Goal: Information Seeking & Learning: Learn about a topic

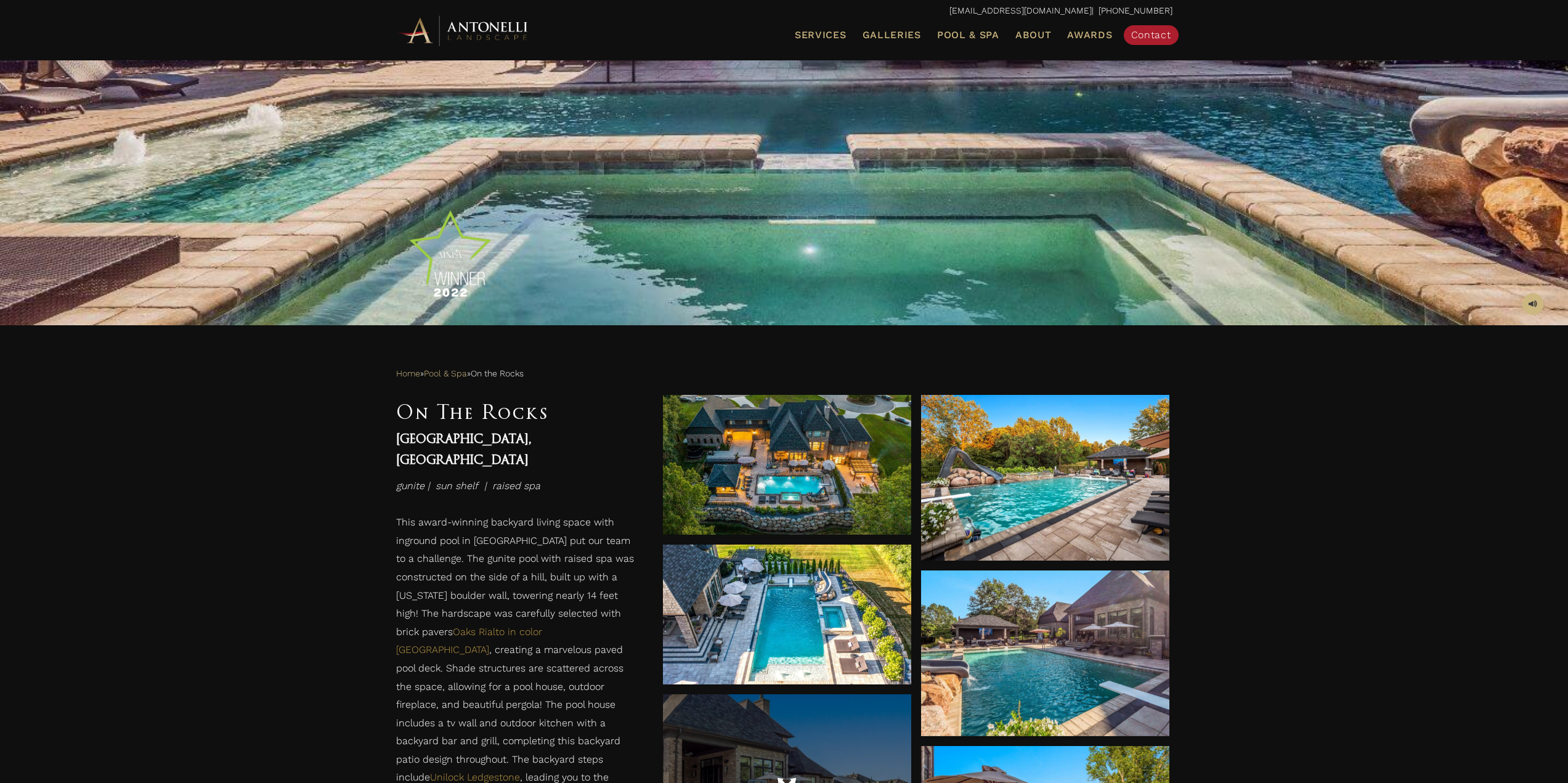
scroll to position [493, 0]
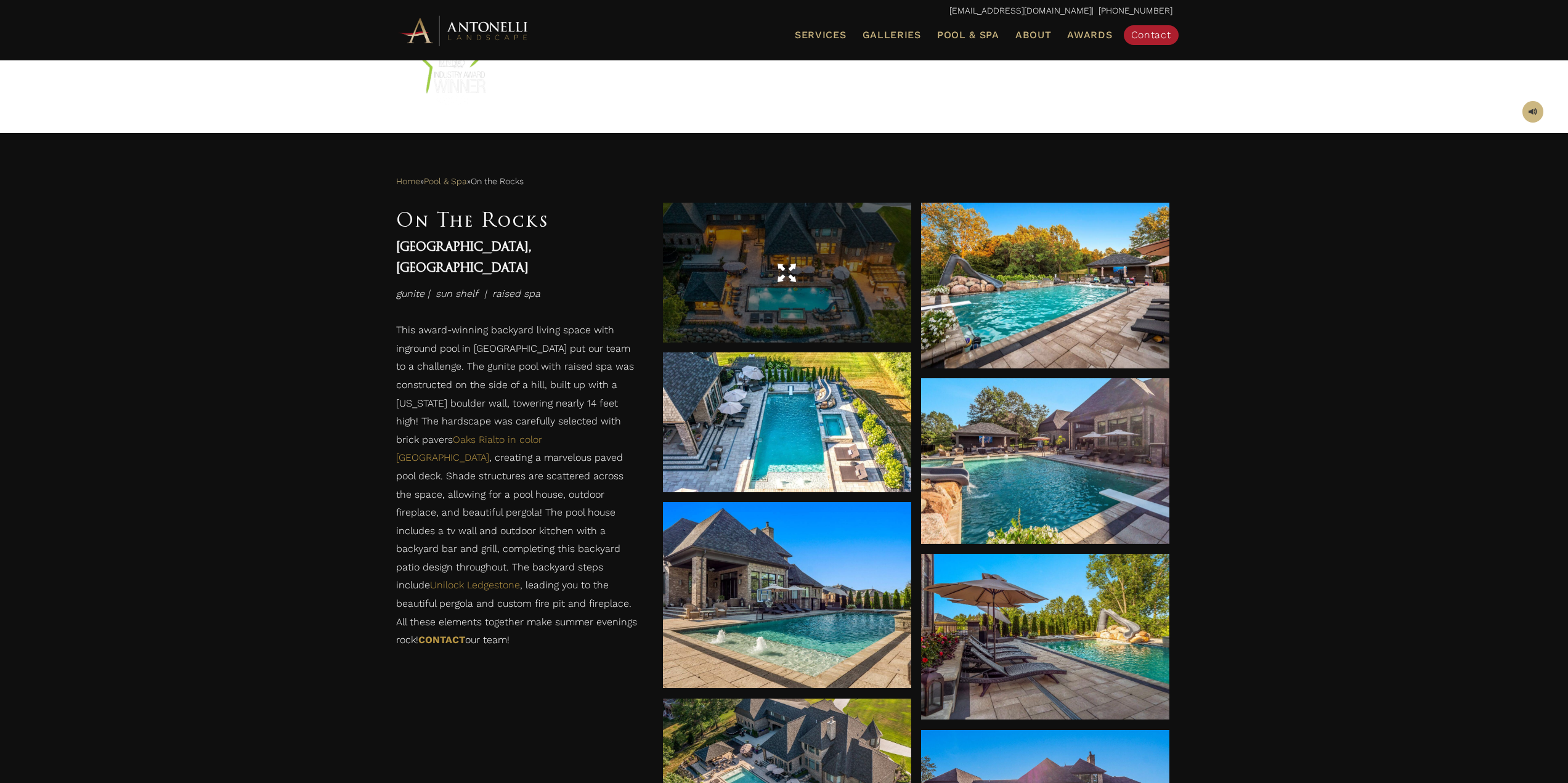
click at [764, 261] on div at bounding box center [787, 272] width 248 height 35
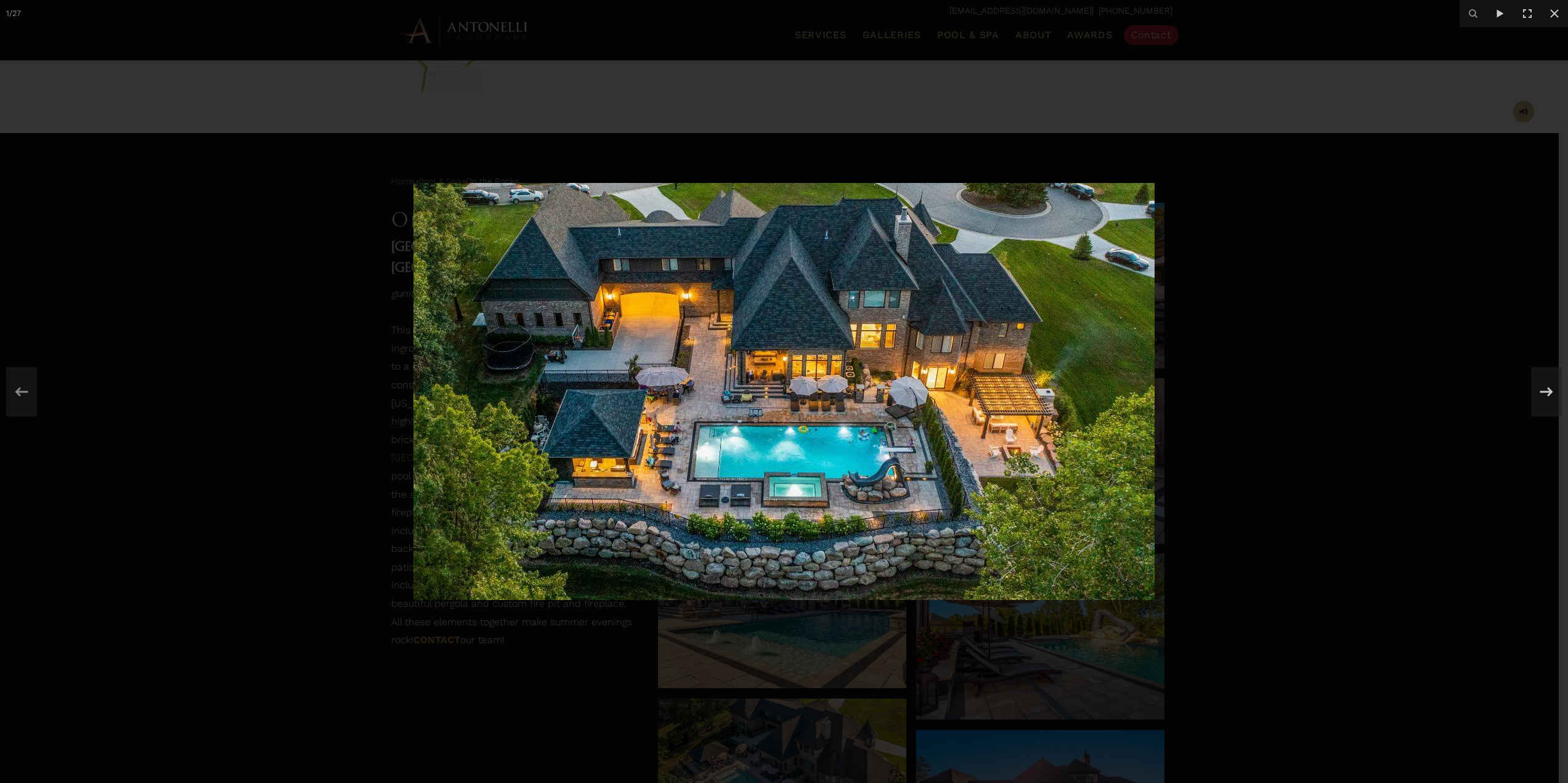
drag, startPoint x: 1547, startPoint y: 572, endPoint x: 1514, endPoint y: 564, distance: 34.0
click at [1547, 572] on div at bounding box center [784, 391] width 1568 height 783
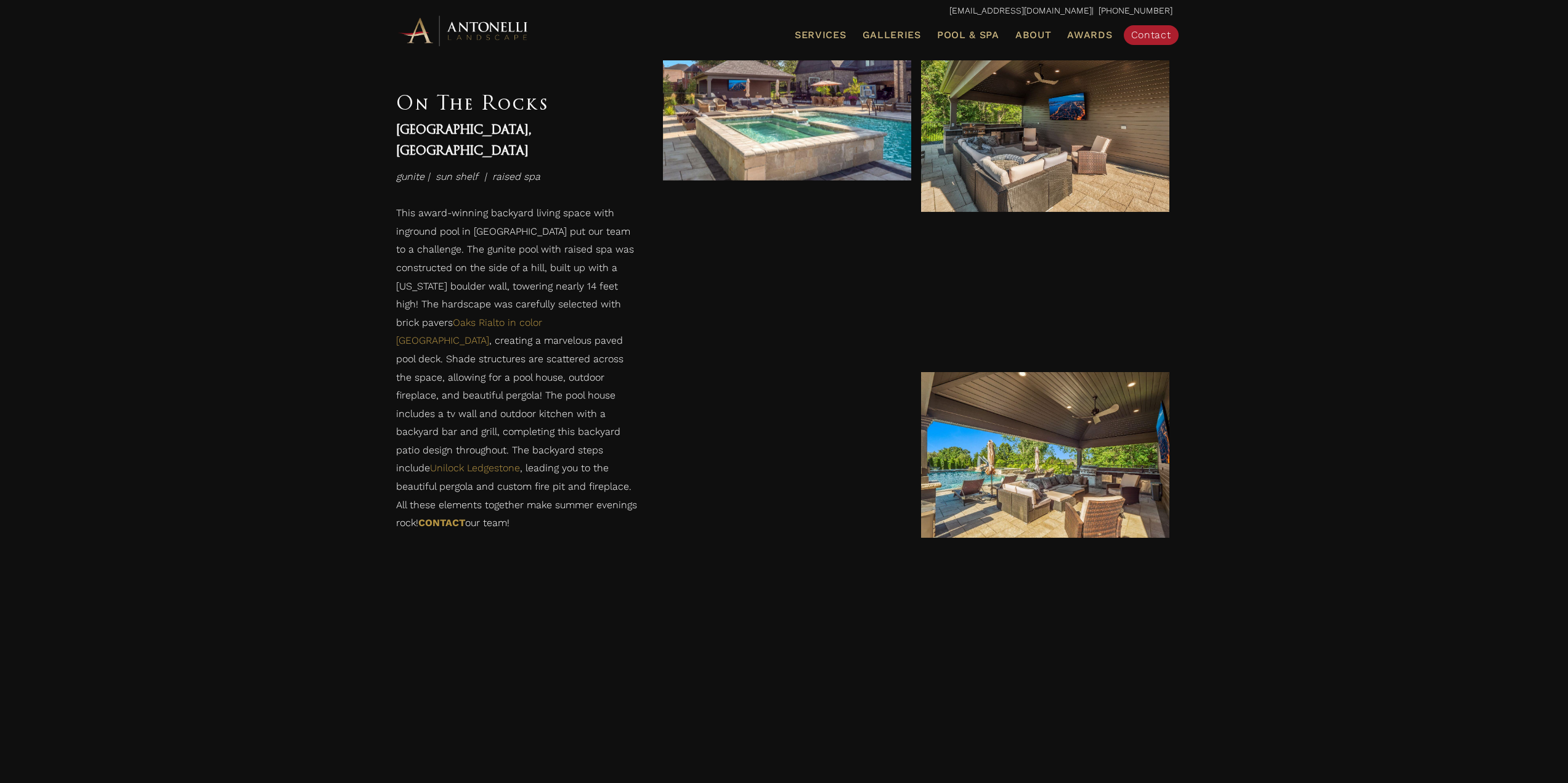
scroll to position [1355, 0]
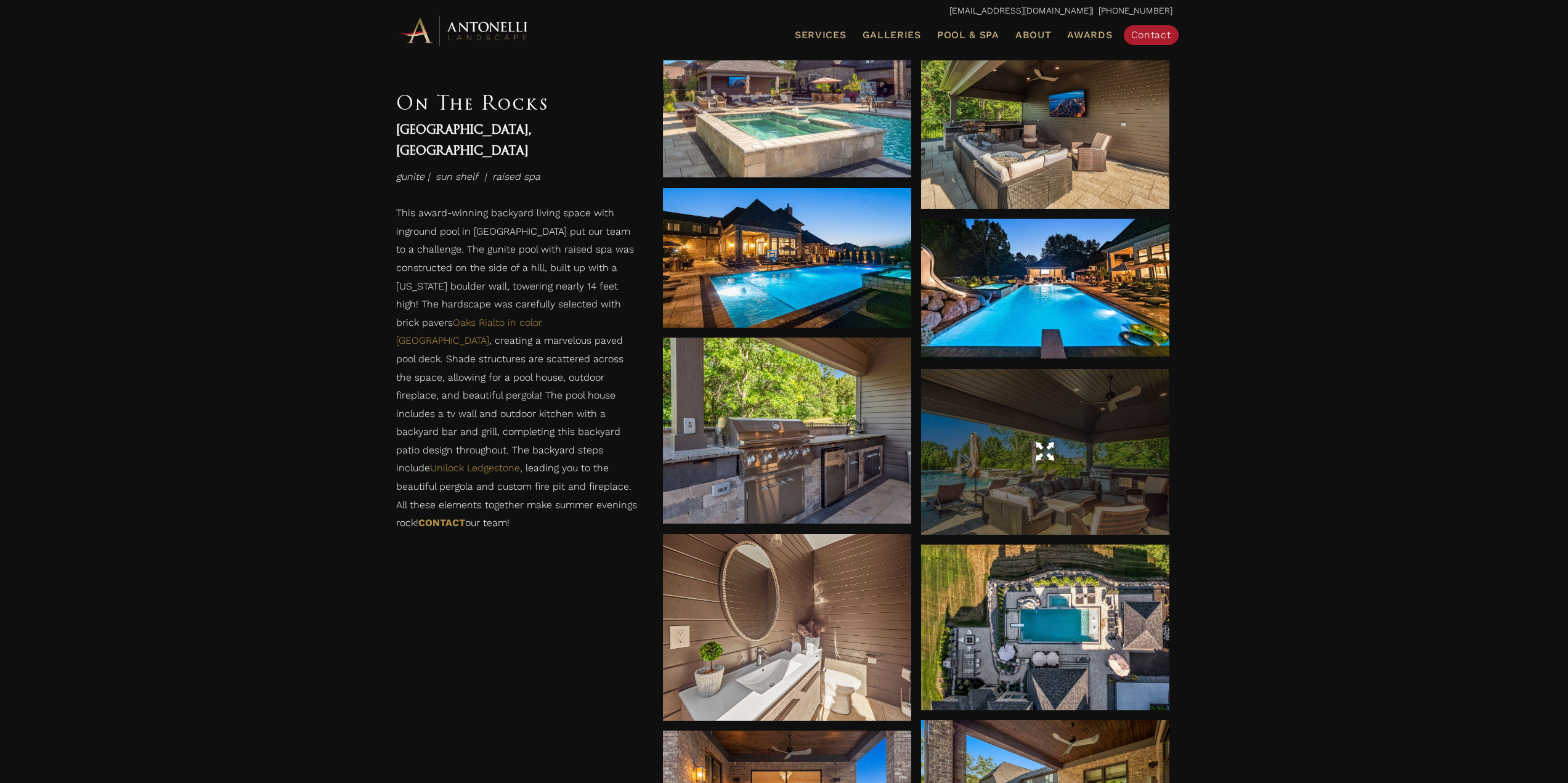
click at [1102, 437] on div at bounding box center [1045, 452] width 248 height 35
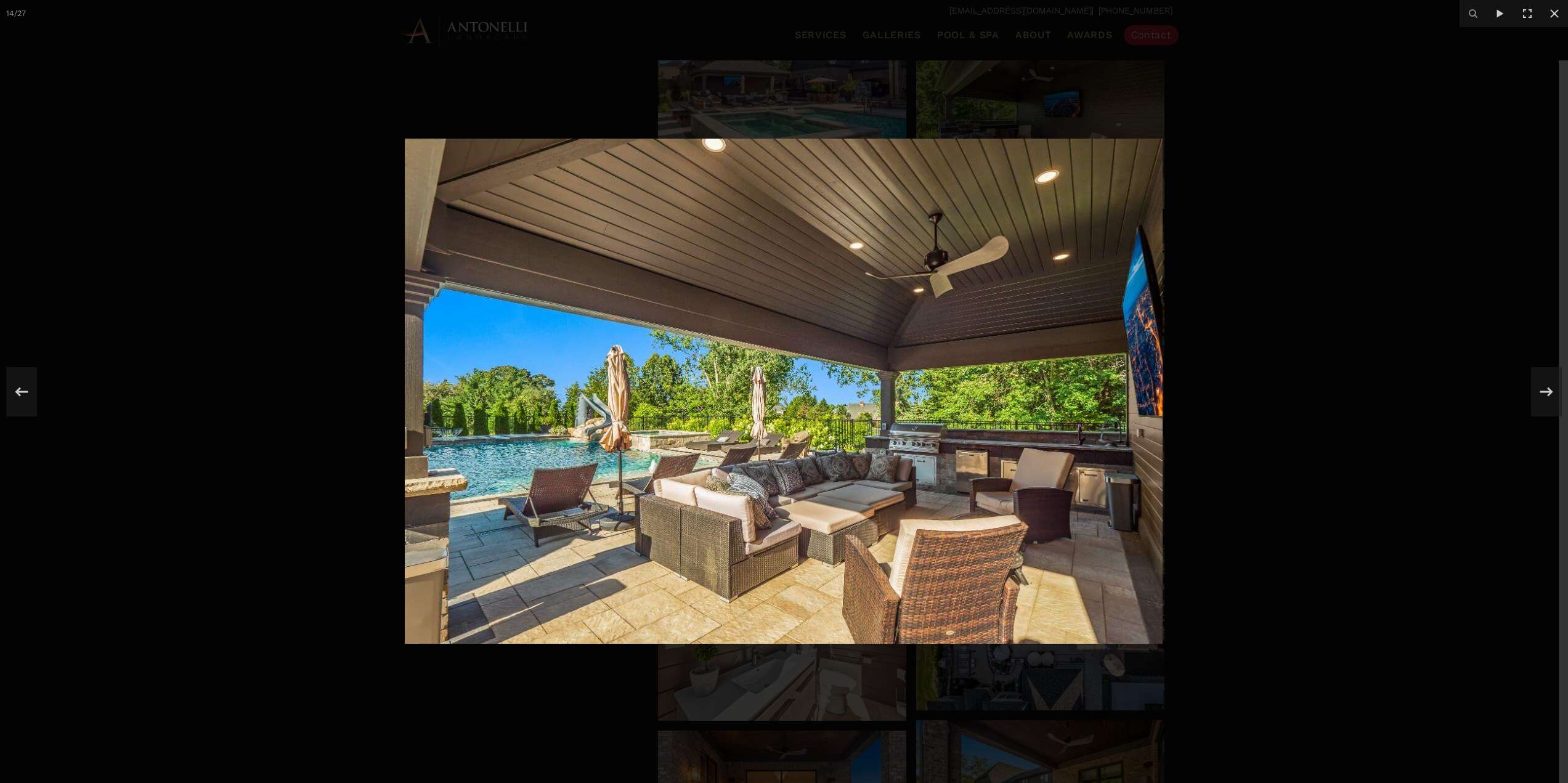
click at [1439, 426] on div at bounding box center [784, 391] width 1568 height 783
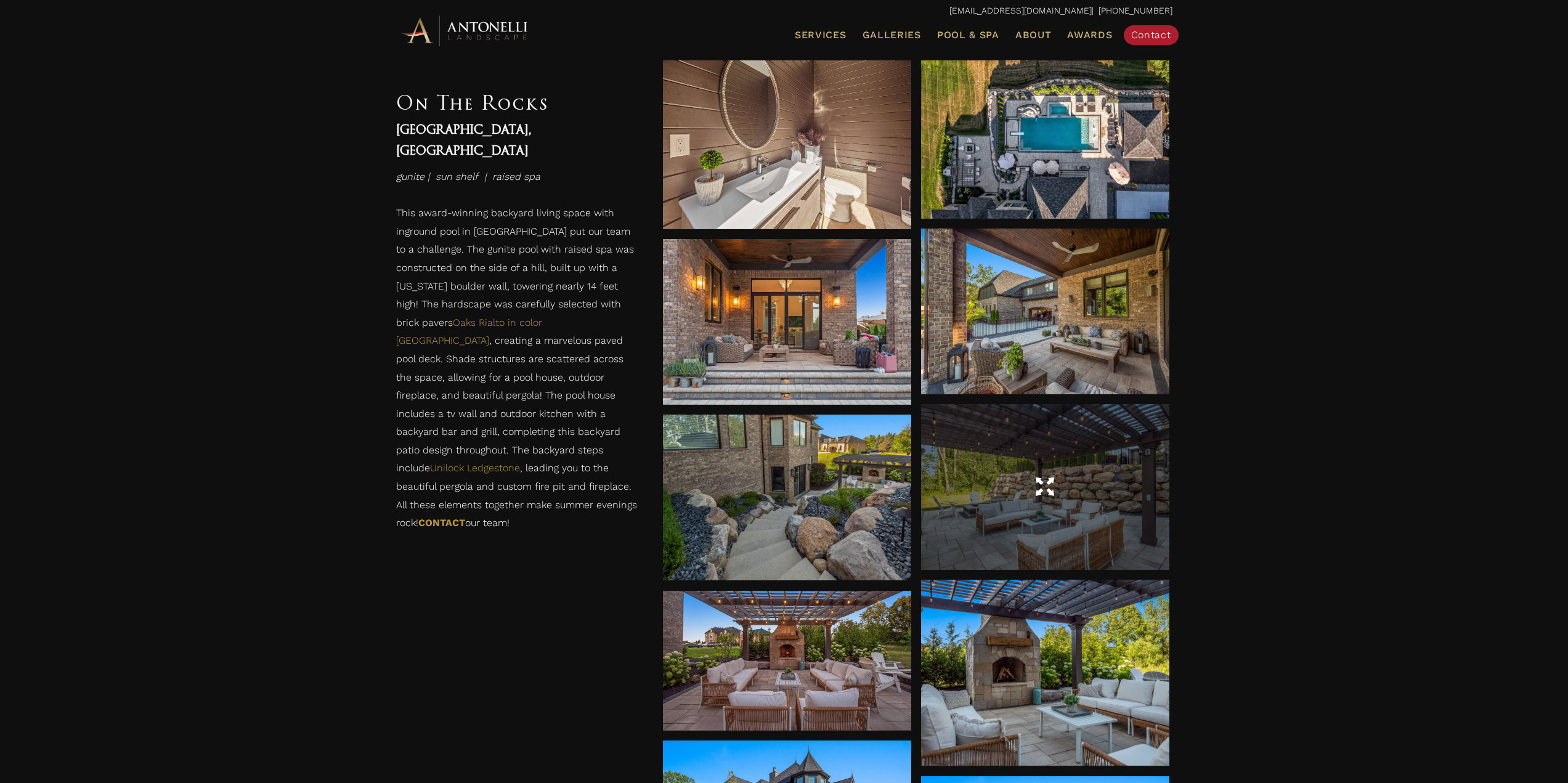
scroll to position [1848, 0]
click at [998, 472] on div at bounding box center [1045, 486] width 248 height 35
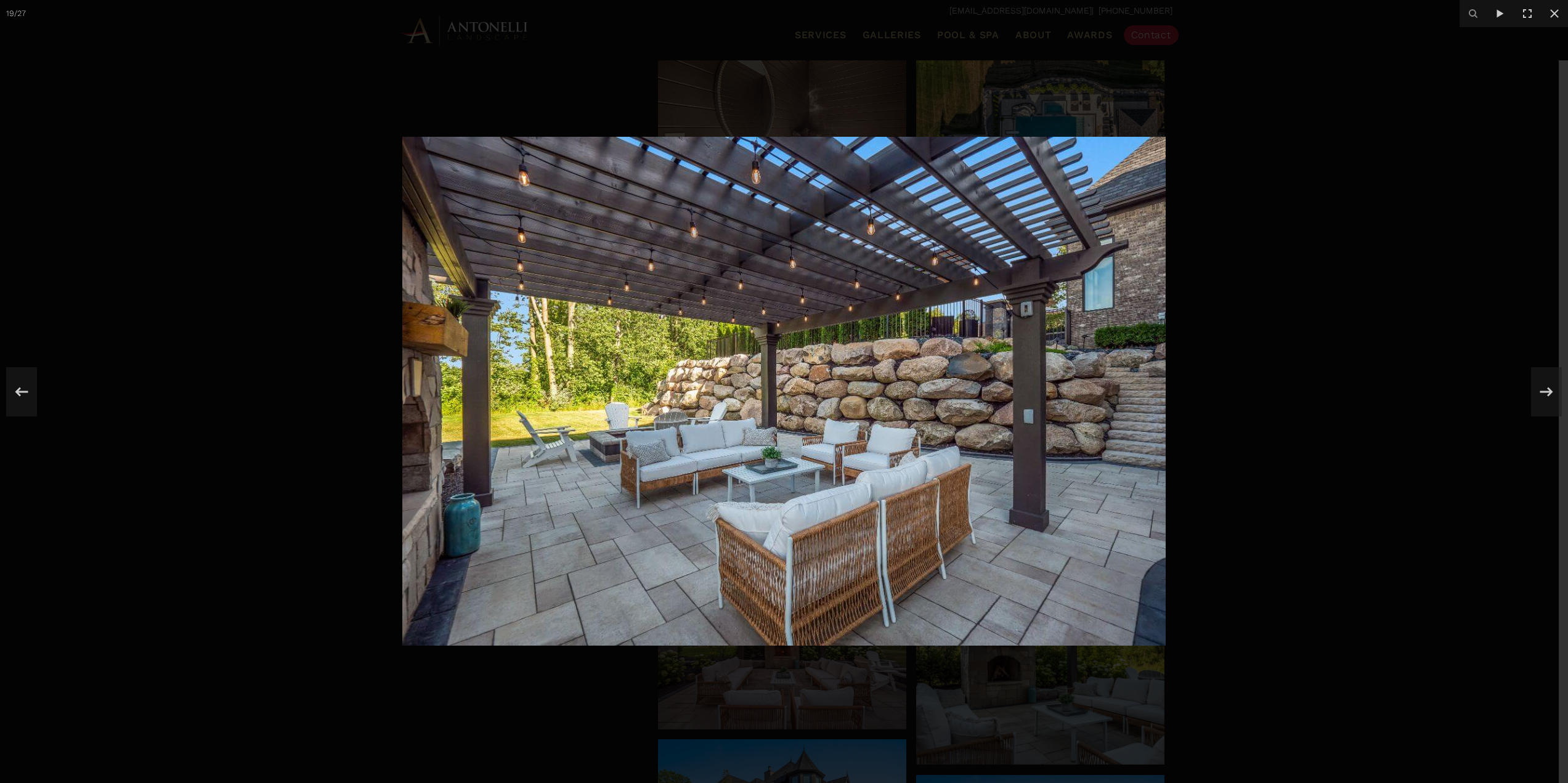
click at [1330, 375] on div at bounding box center [784, 391] width 1568 height 783
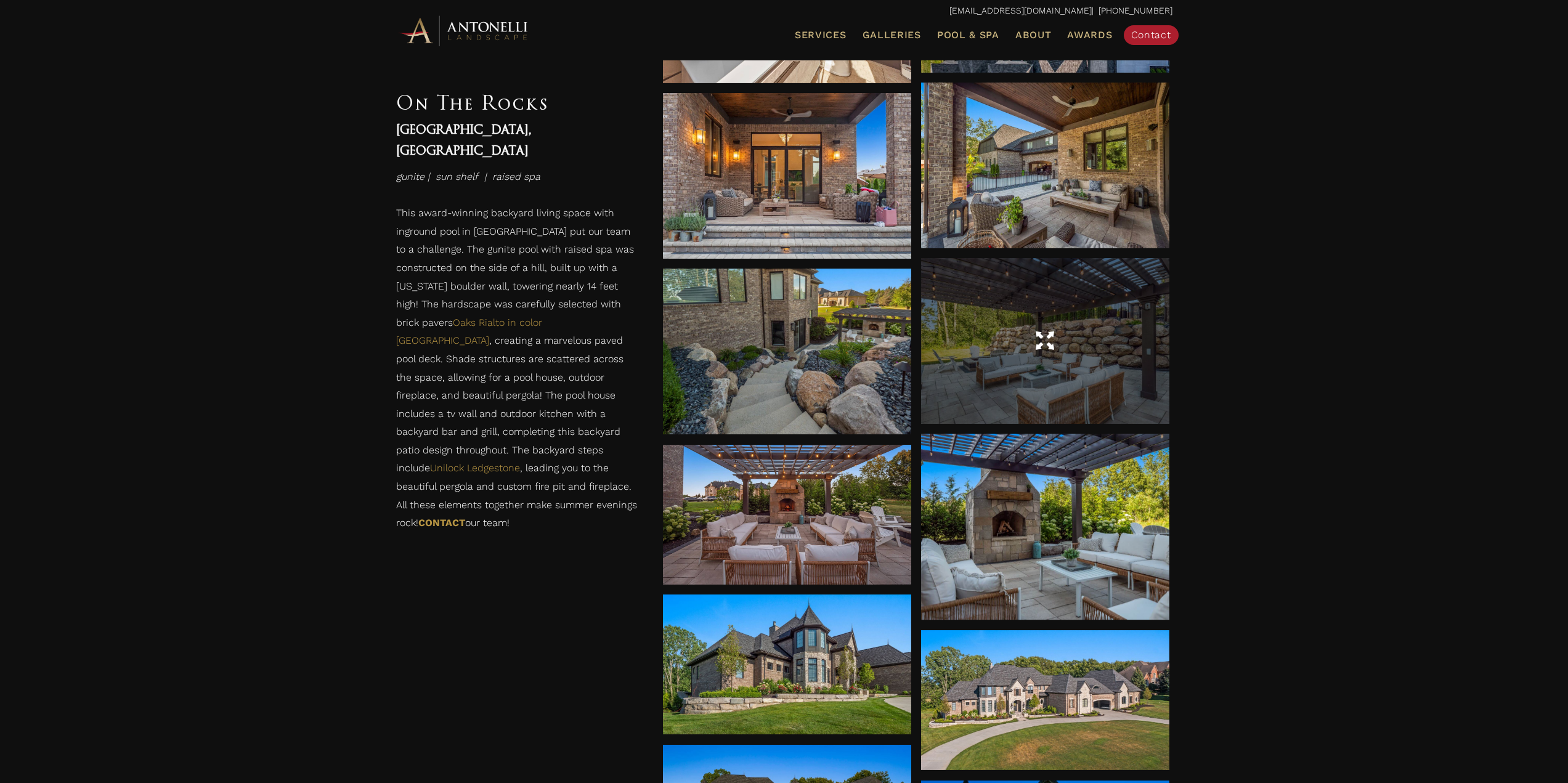
scroll to position [2032, 0]
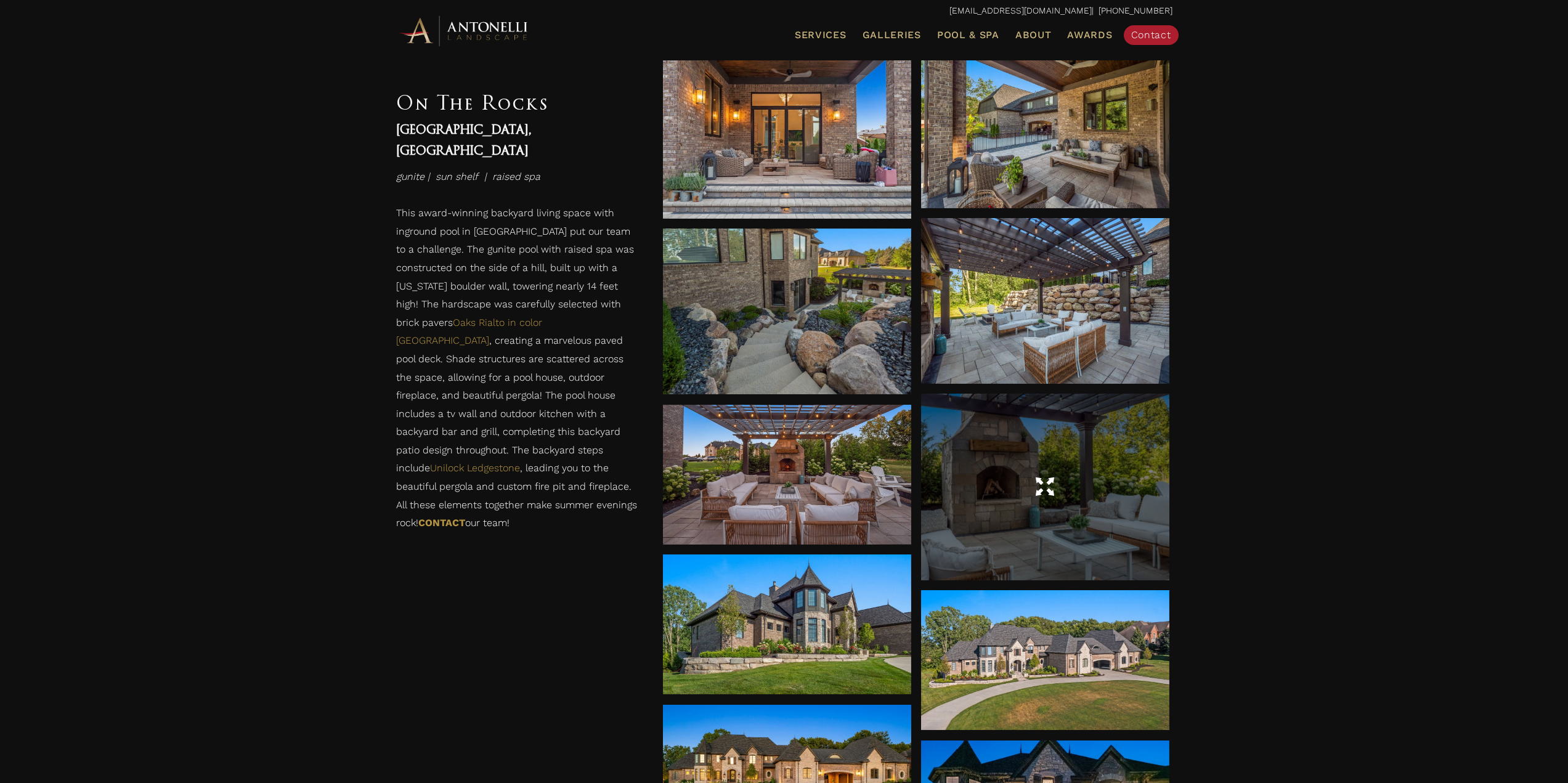
click at [974, 455] on div at bounding box center [1045, 486] width 248 height 186
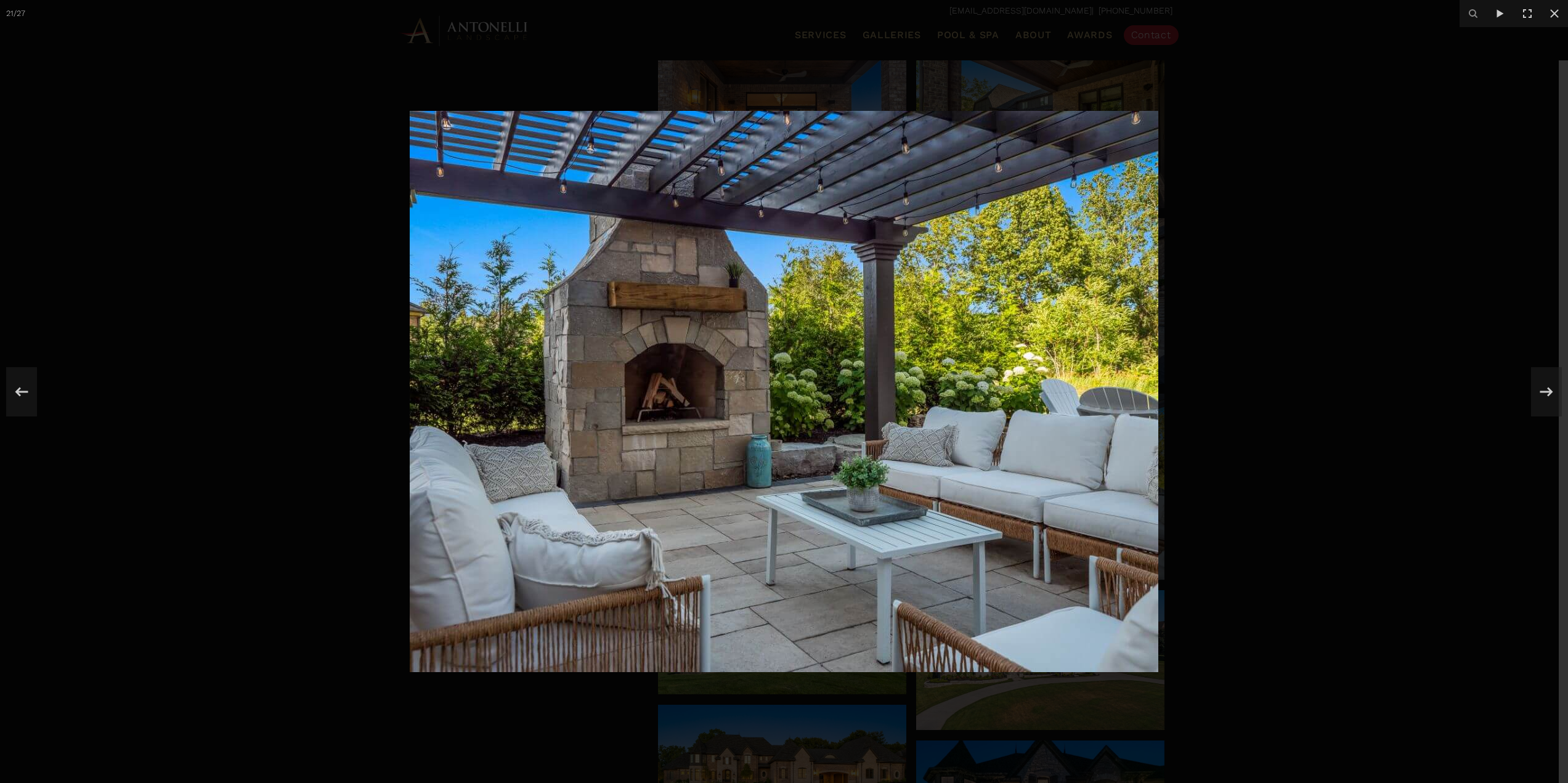
click at [1393, 371] on div at bounding box center [784, 391] width 1568 height 783
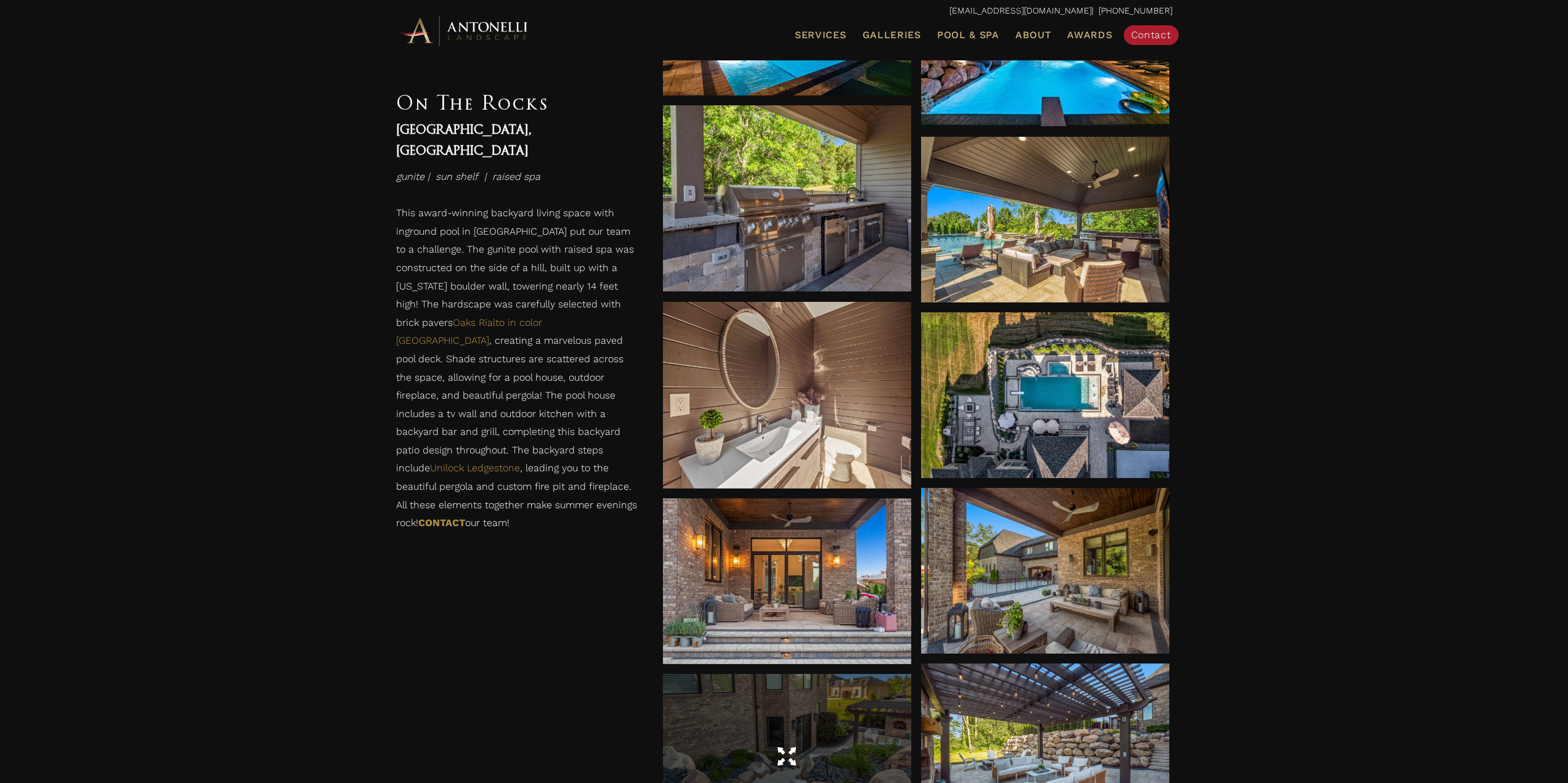
scroll to position [1564, 0]
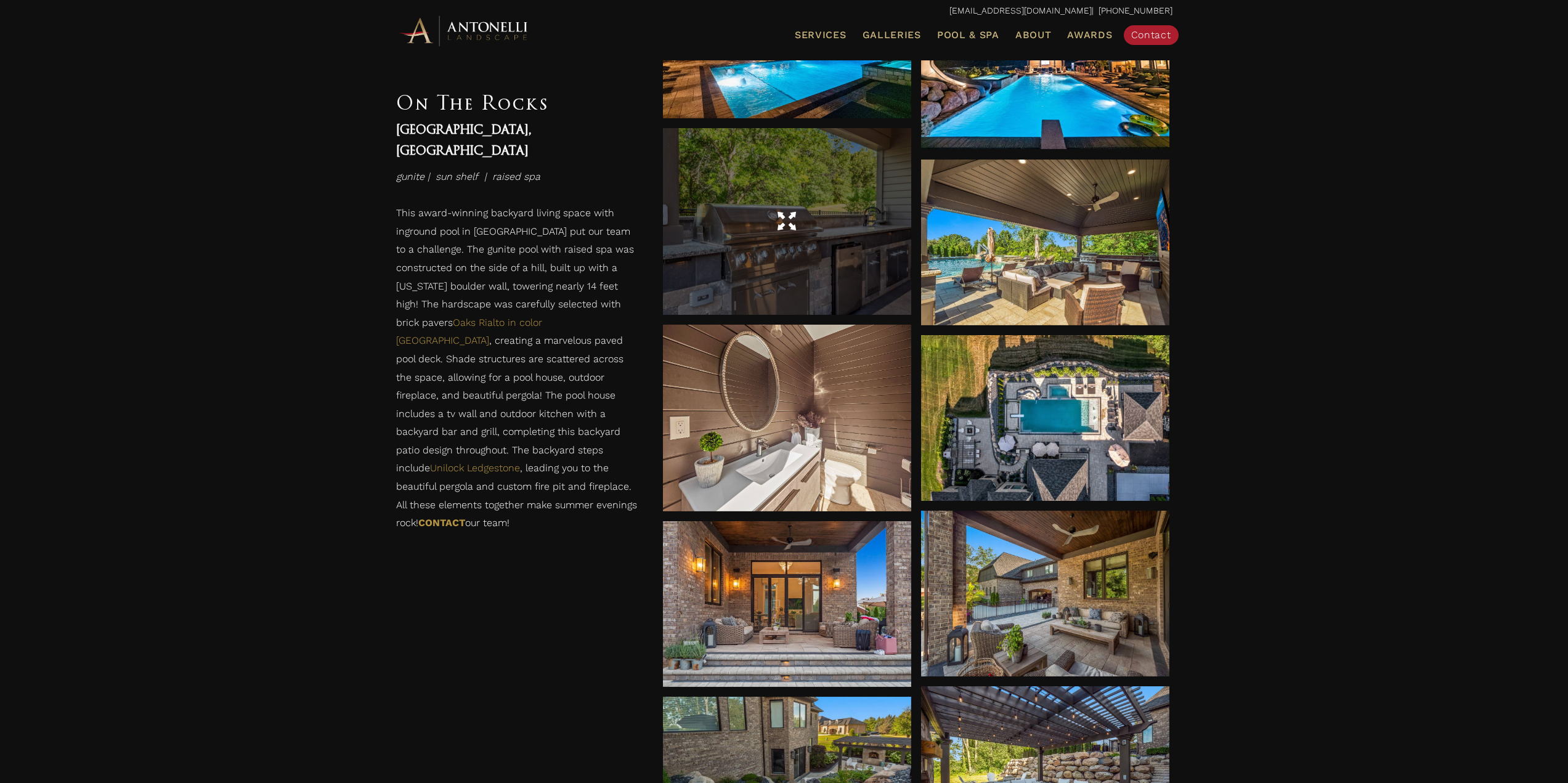
click at [819, 187] on div at bounding box center [787, 221] width 248 height 186
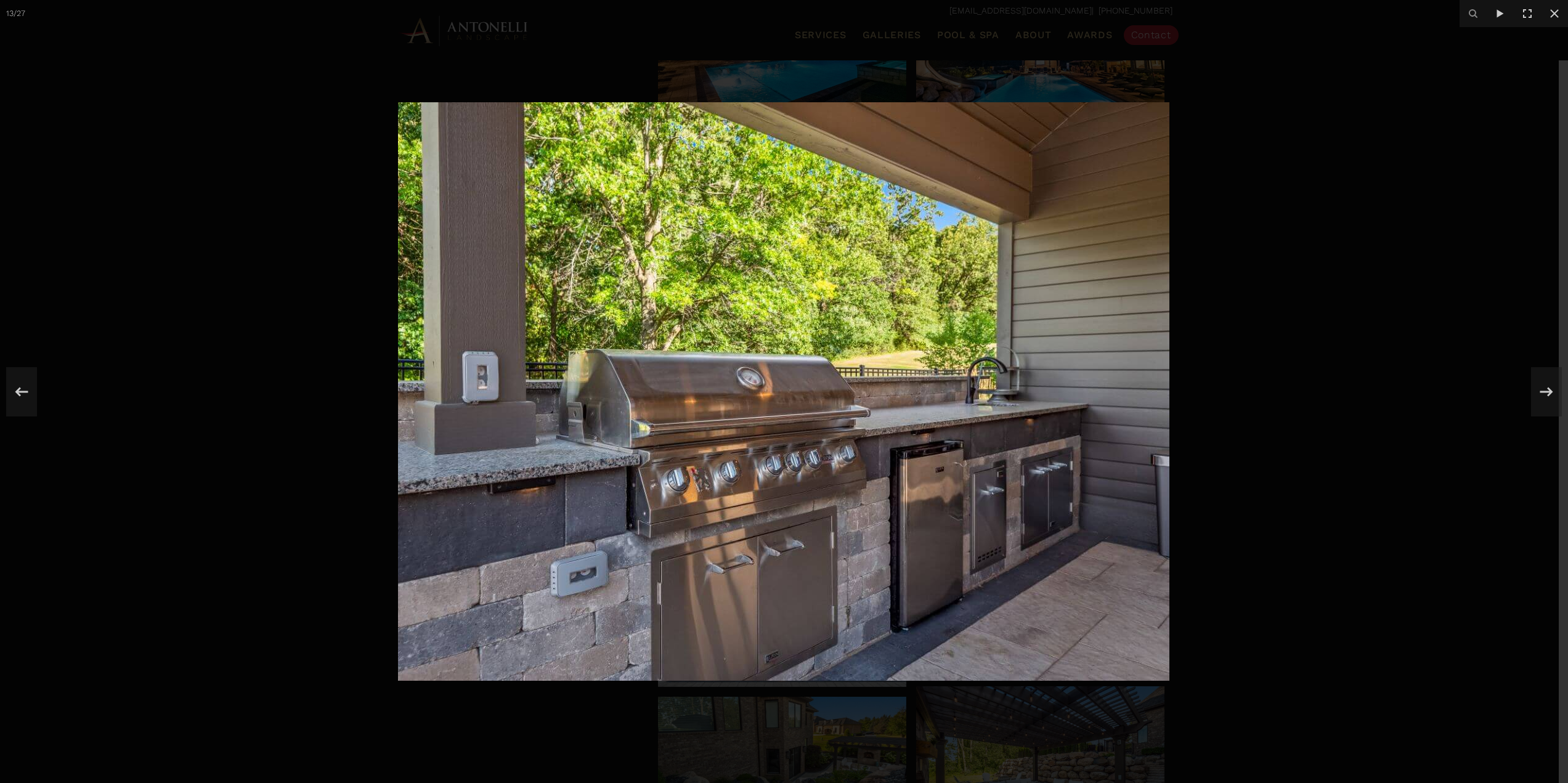
click at [1331, 406] on div at bounding box center [784, 391] width 1568 height 783
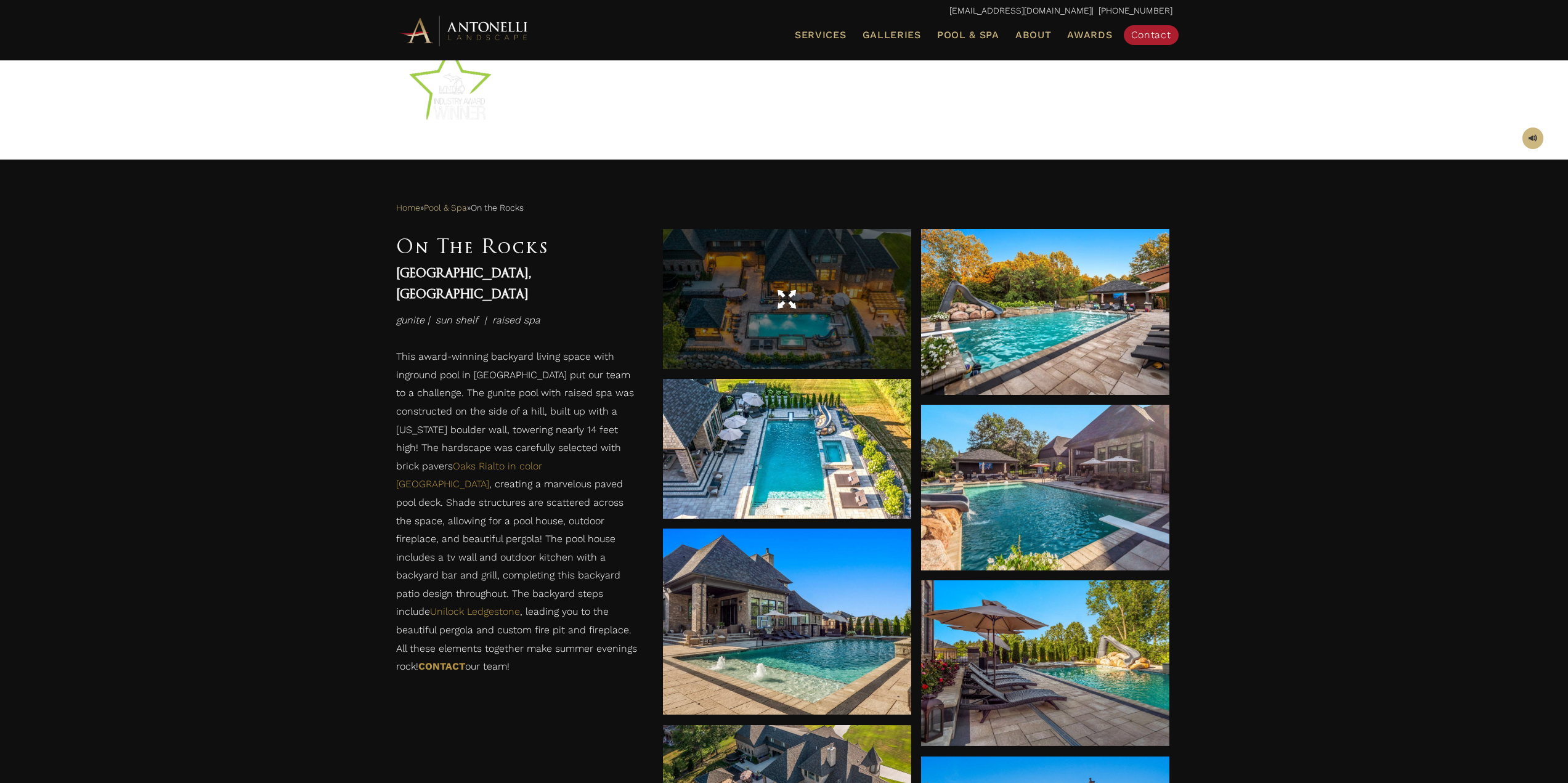
scroll to position [456, 0]
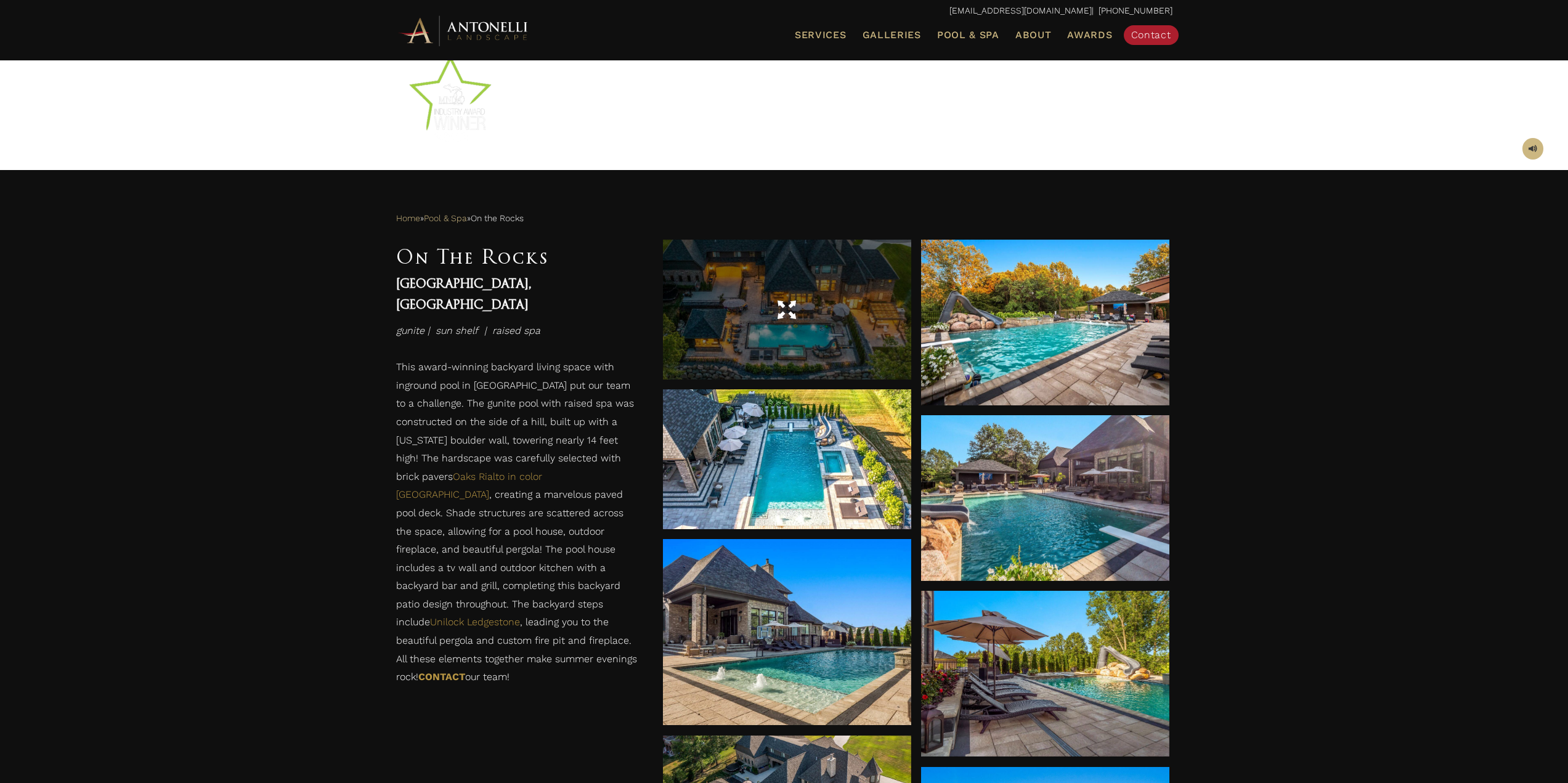
click at [814, 262] on div at bounding box center [787, 310] width 248 height 140
